Goal: Information Seeking & Learning: Learn about a topic

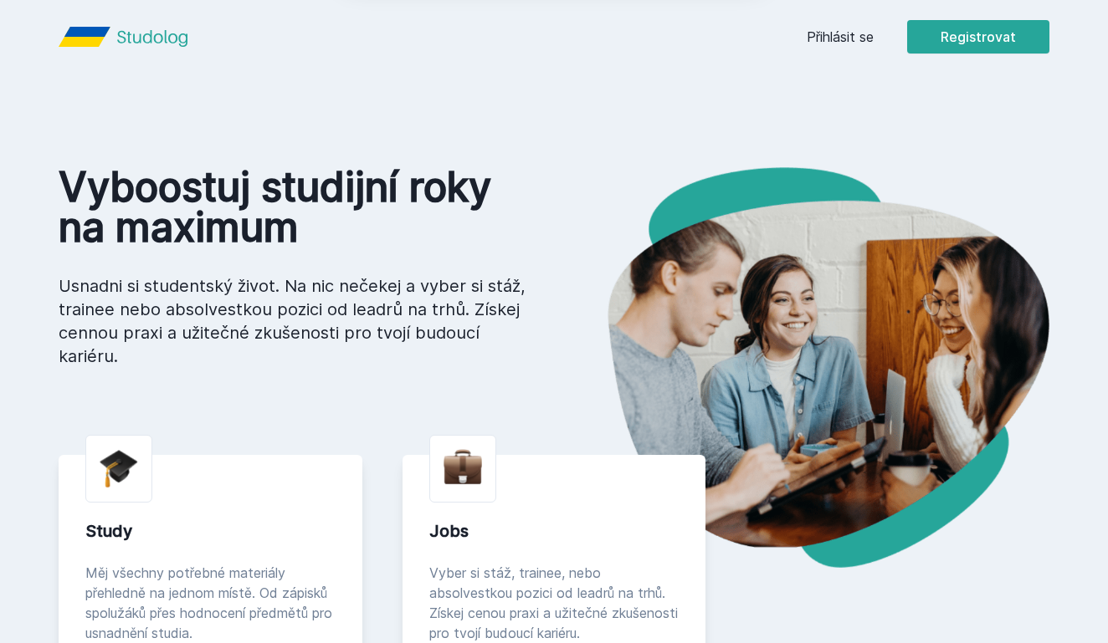
click at [564, 108] on button "Ne" at bounding box center [557, 108] width 60 height 42
click at [813, 43] on link "Přihlásit se" at bounding box center [840, 37] width 67 height 20
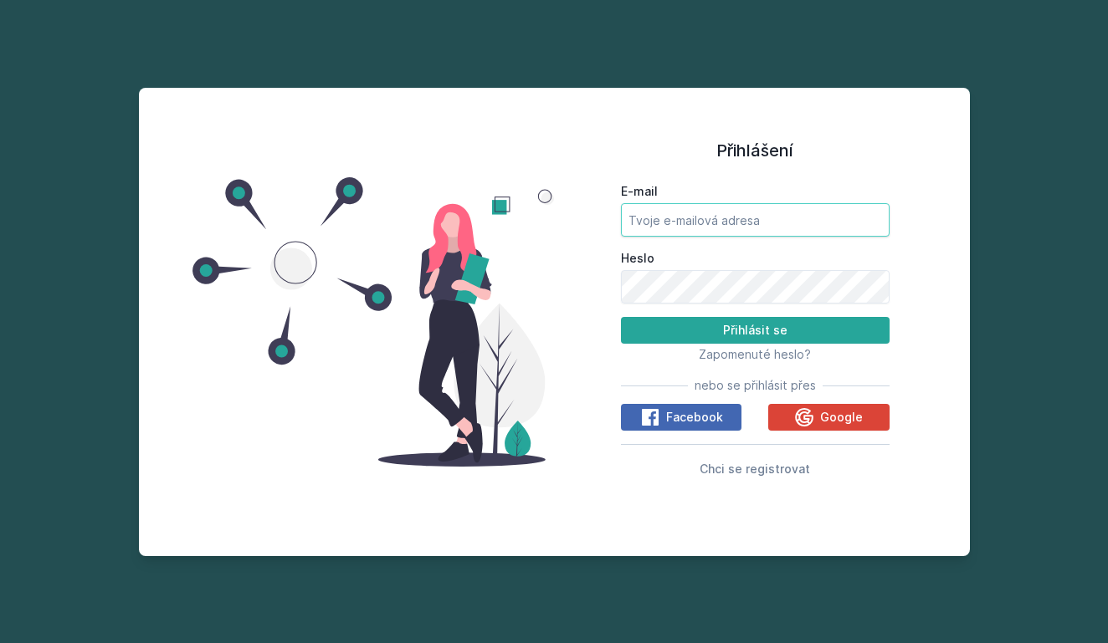
type input "[EMAIL_ADDRESS][DOMAIN_NAME]"
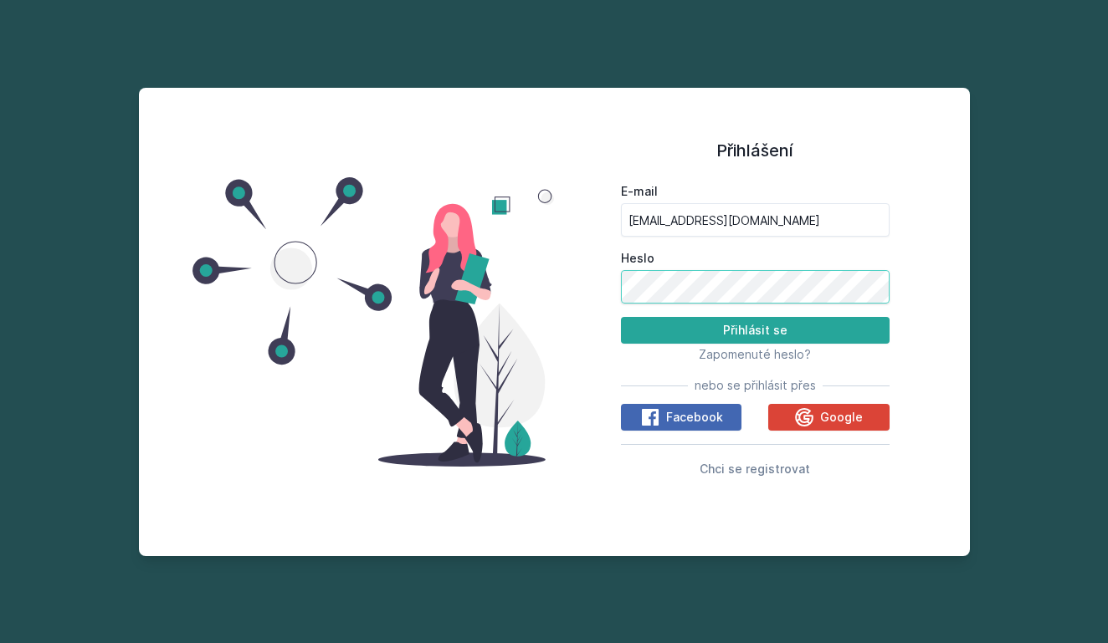
click at [755, 331] on button "Přihlásit se" at bounding box center [755, 330] width 269 height 27
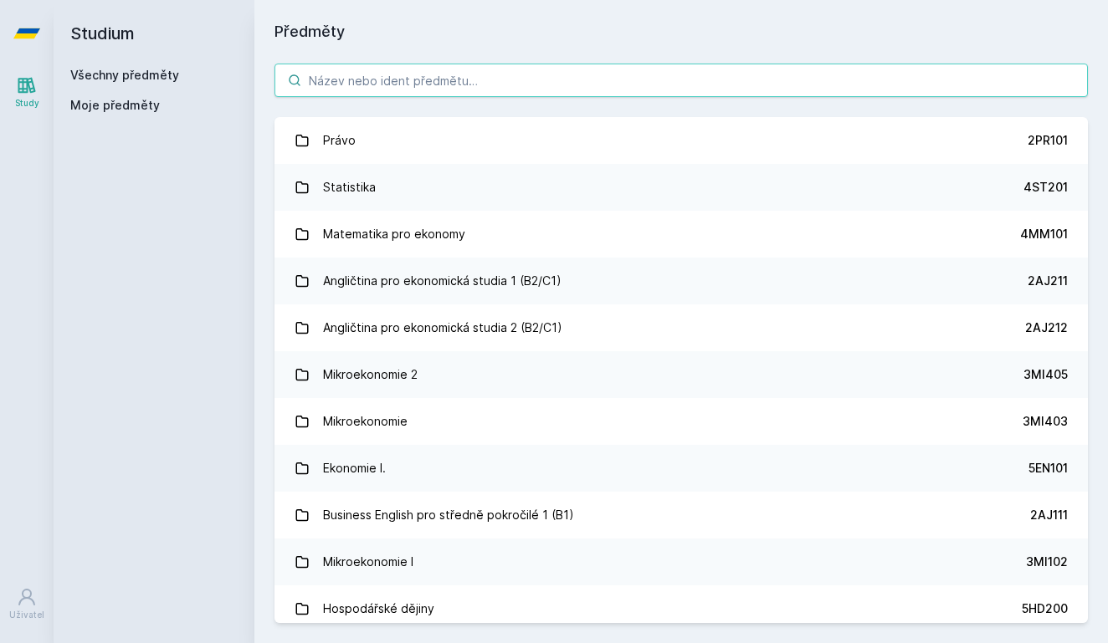
click at [548, 81] on input "search" at bounding box center [680, 80] width 813 height 33
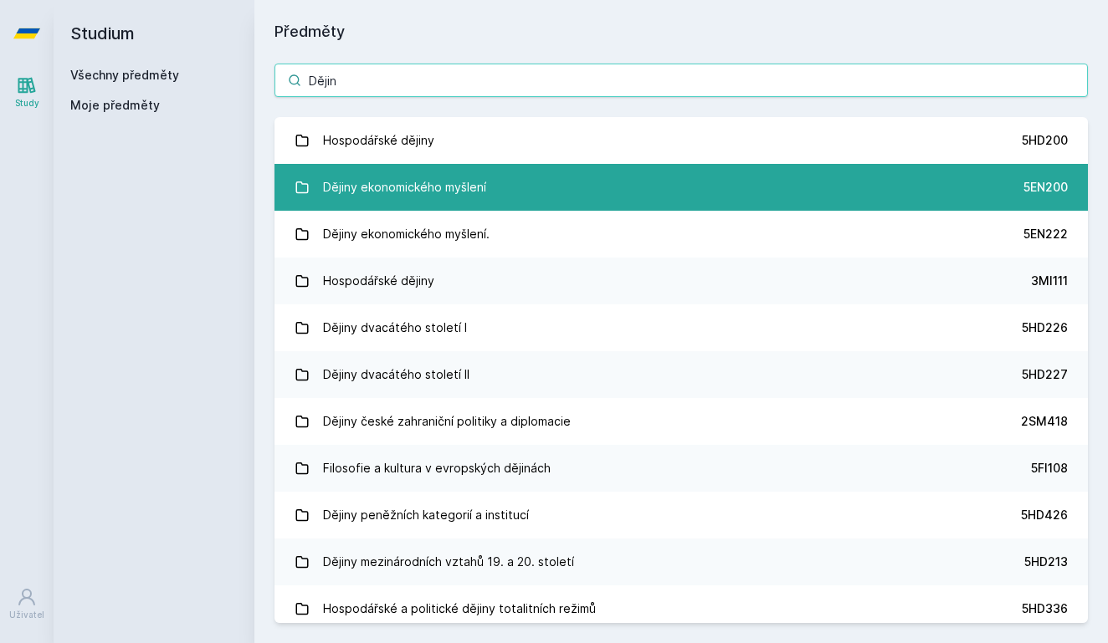
type input "Dějin"
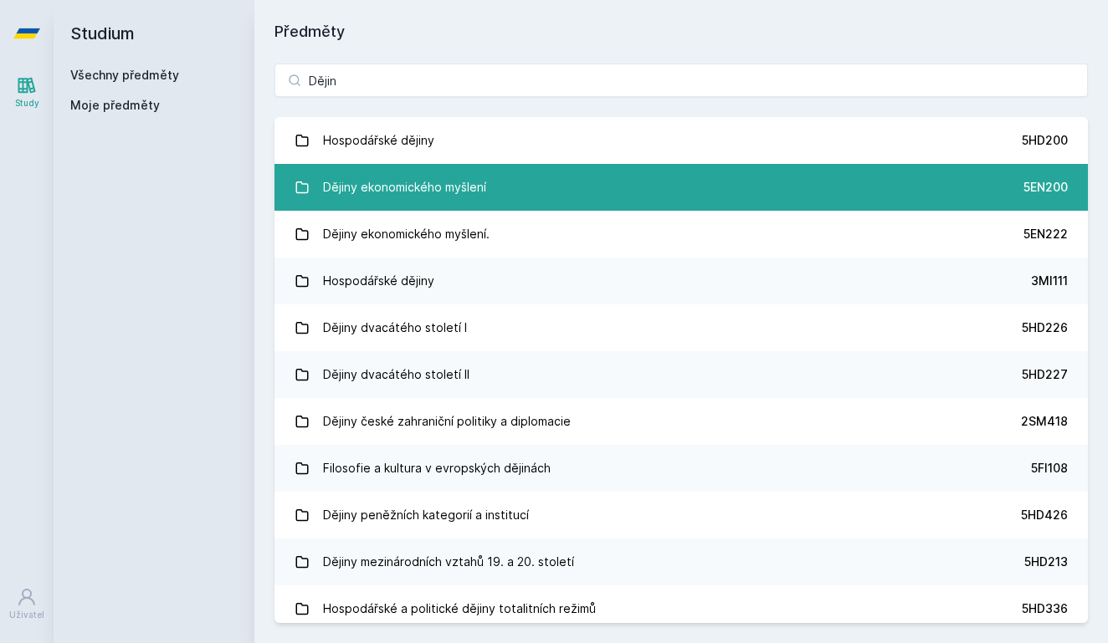
click at [480, 179] on div "Dějiny ekonomického myšlení" at bounding box center [404, 187] width 163 height 33
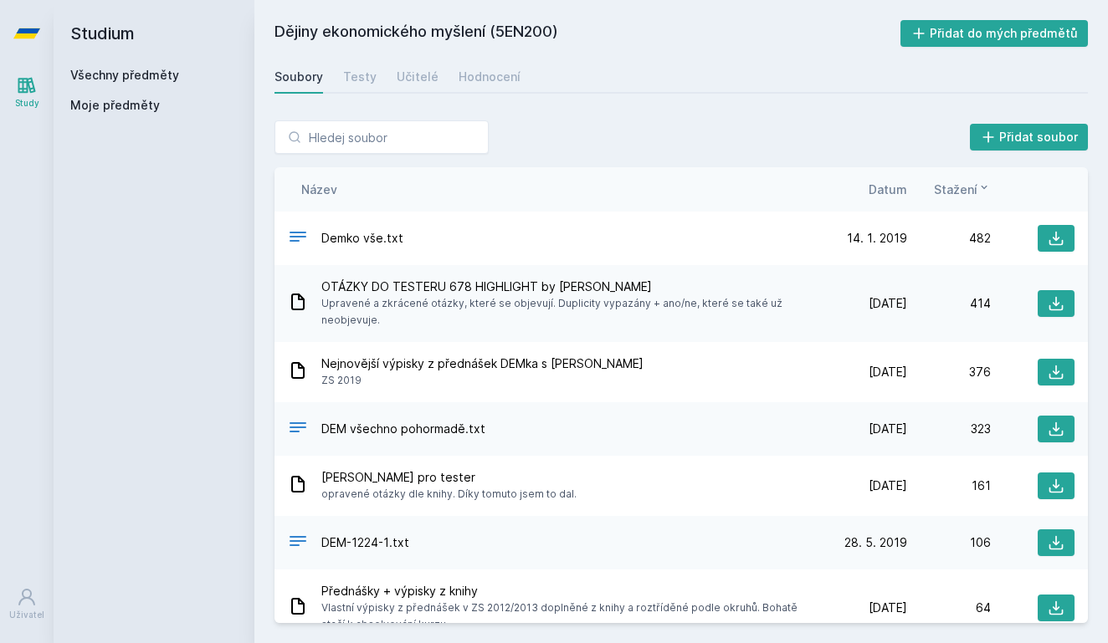
click at [889, 194] on span "Datum" at bounding box center [888, 190] width 38 height 18
